Goal: Register for event/course

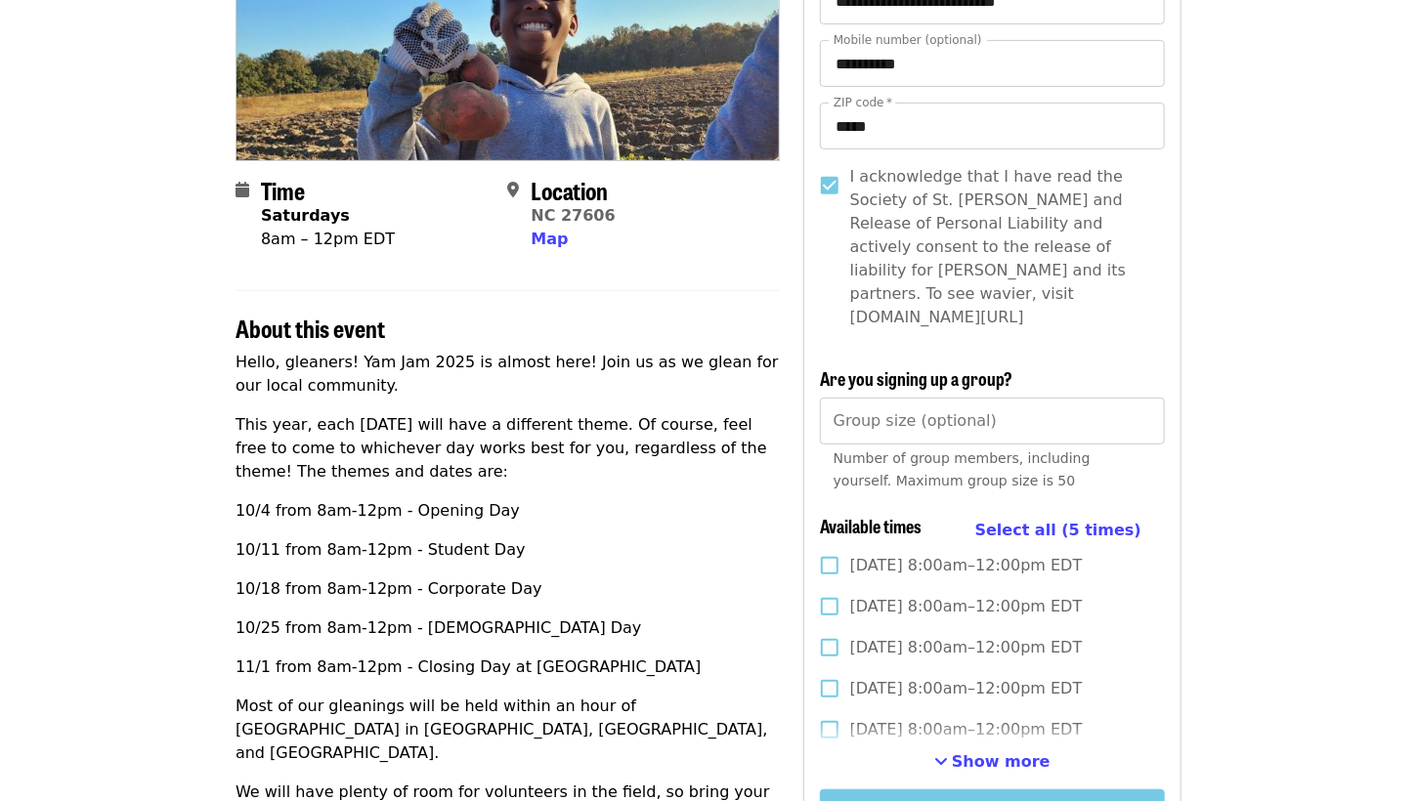
scroll to position [412, 0]
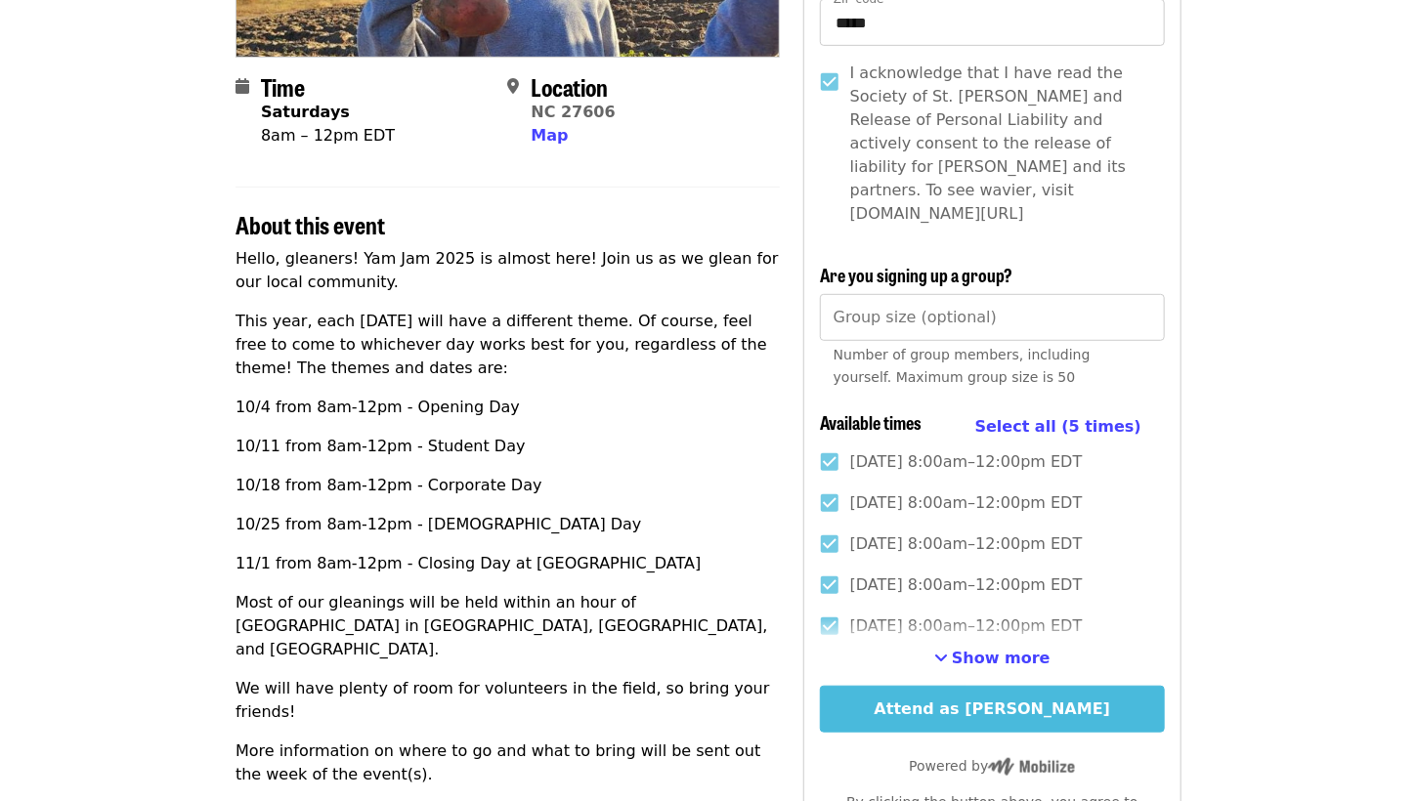
click at [923, 690] on button "Attend as [PERSON_NAME]" at bounding box center [992, 709] width 345 height 47
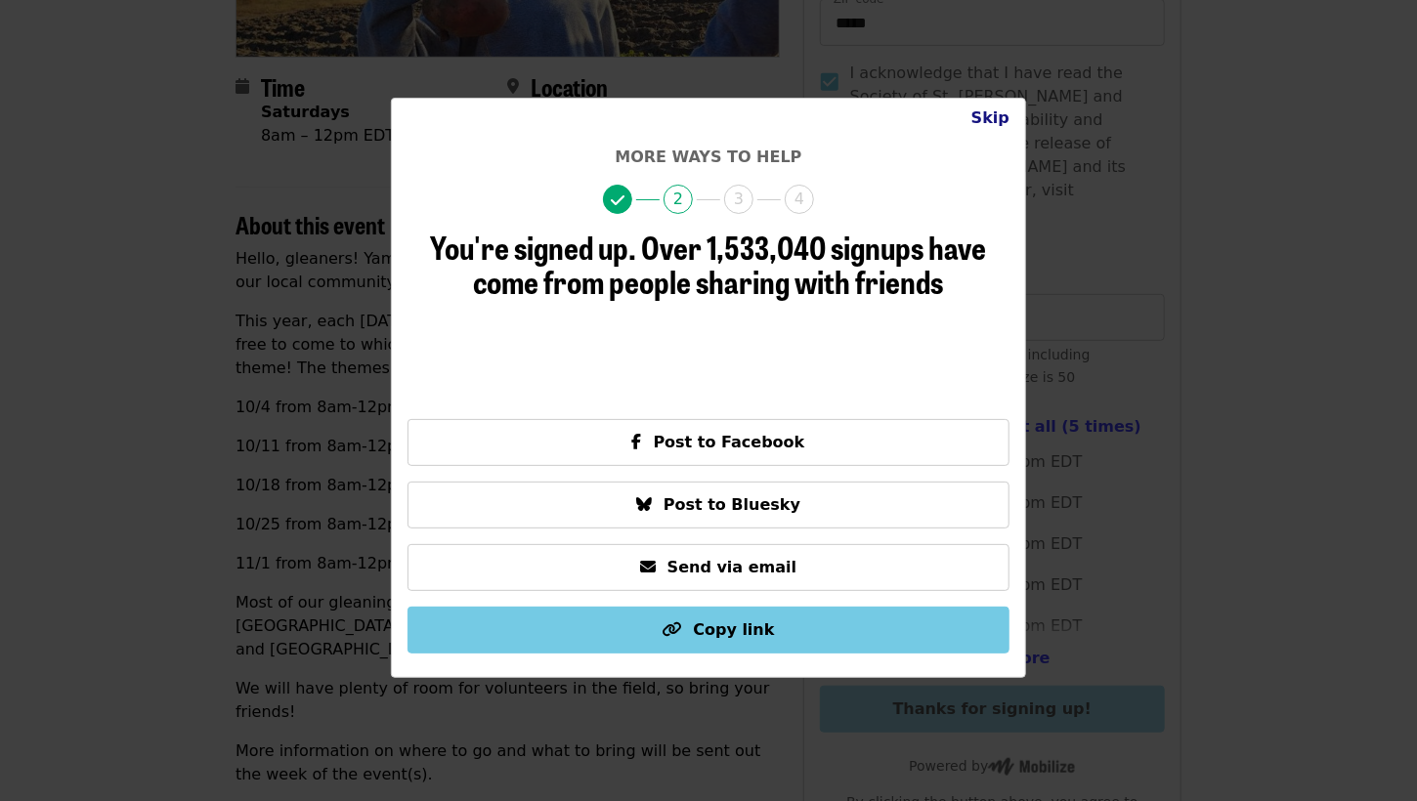
click at [1001, 114] on button "Skip" at bounding box center [990, 118] width 69 height 39
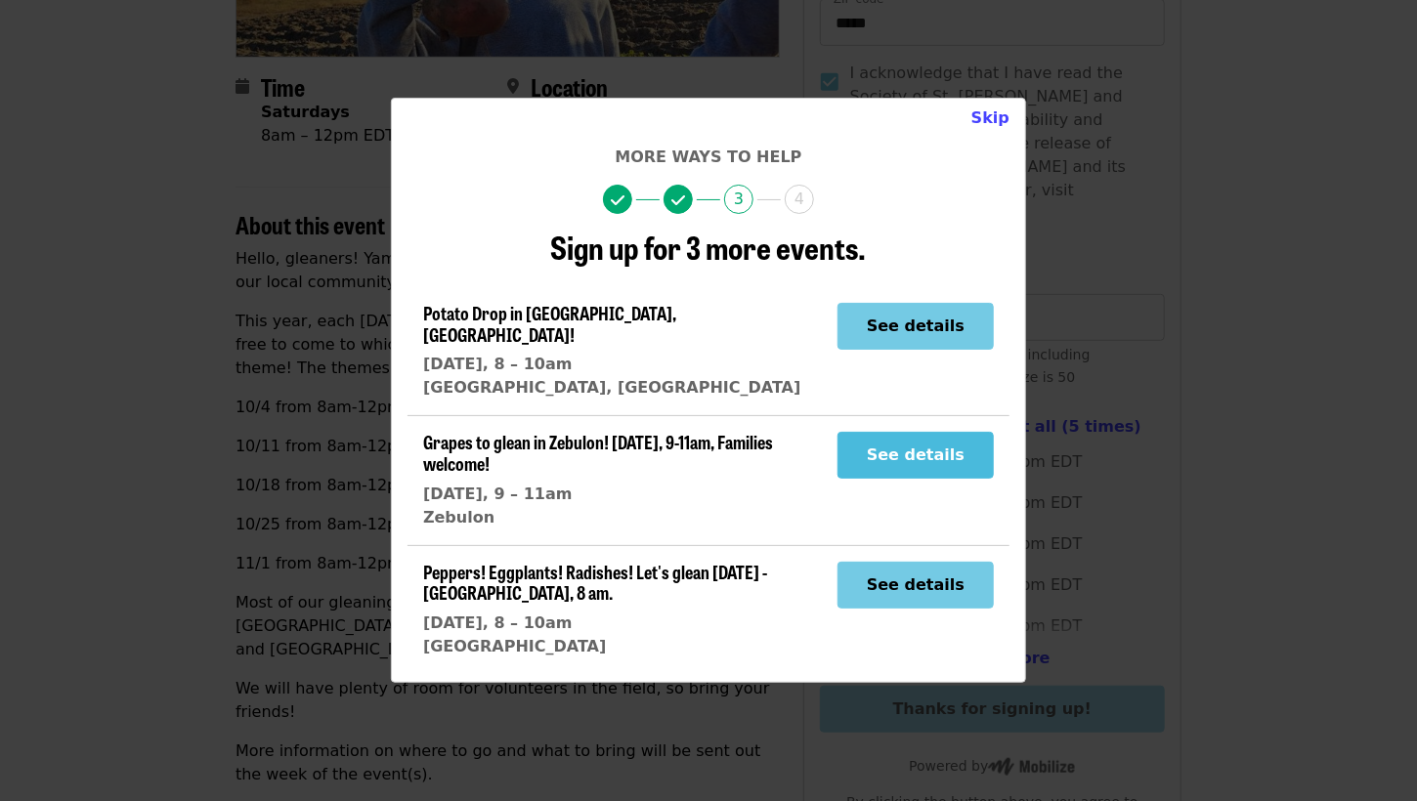
click at [897, 443] on button "See details" at bounding box center [915, 455] width 156 height 47
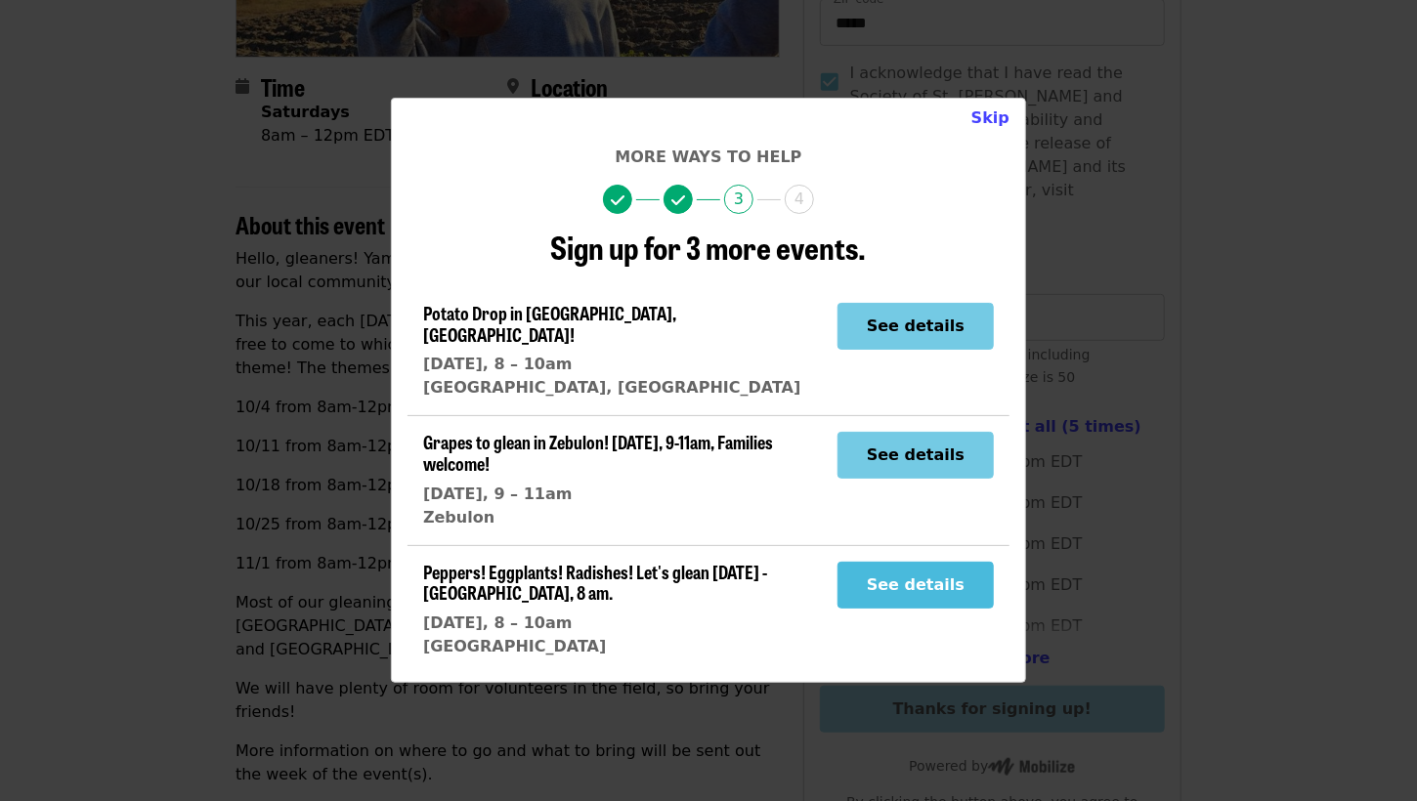
click at [921, 562] on button "See details" at bounding box center [915, 585] width 156 height 47
